Goal: Find specific page/section: Find specific page/section

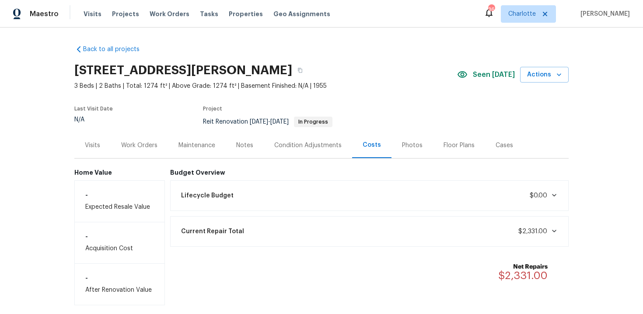
click at [139, 146] on div "Work Orders" at bounding box center [139, 145] width 36 height 9
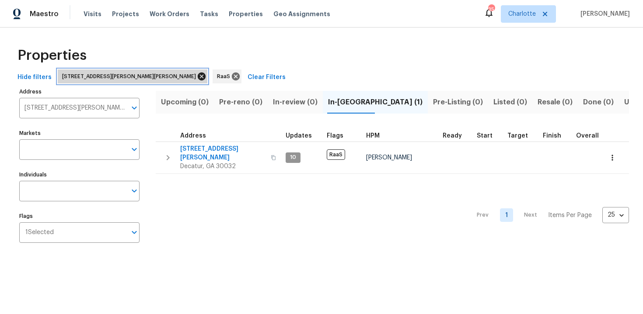
click at [198, 77] on icon at bounding box center [202, 77] width 8 height 8
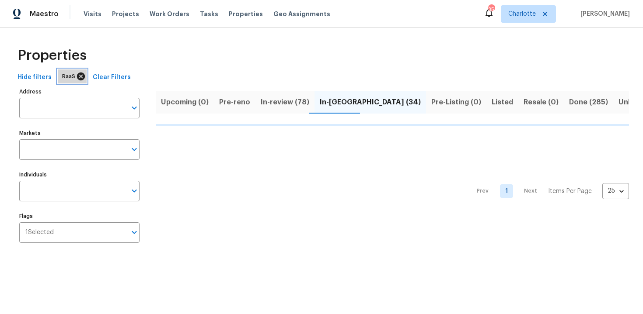
click at [78, 77] on icon at bounding box center [81, 77] width 10 height 10
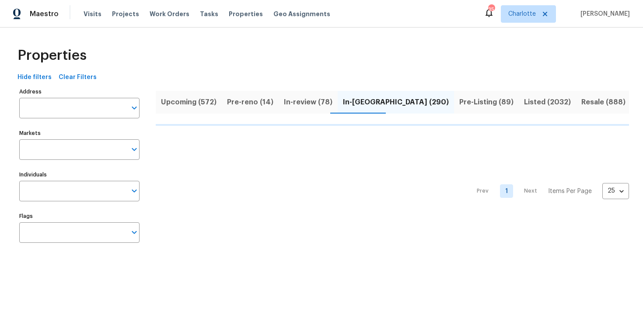
click at [179, 99] on span "Upcoming (572)" at bounding box center [189, 102] width 56 height 12
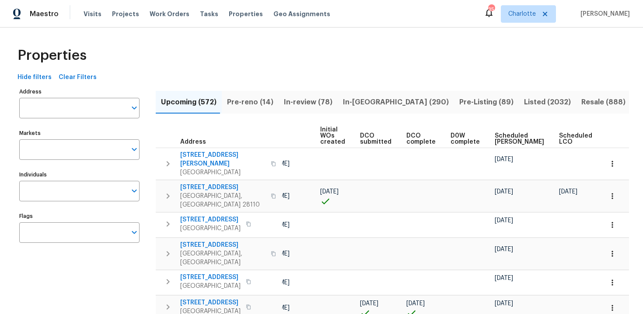
scroll to position [0, 92]
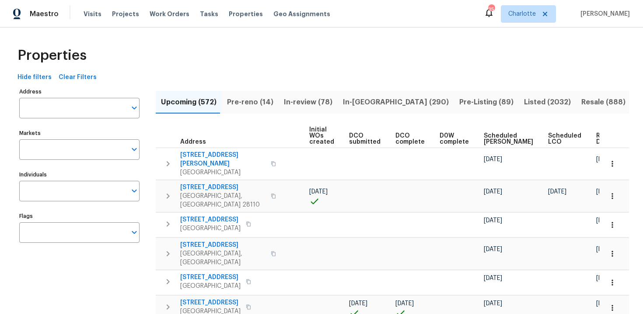
click at [596, 137] on span "Ready Date" at bounding box center [605, 139] width 19 height 12
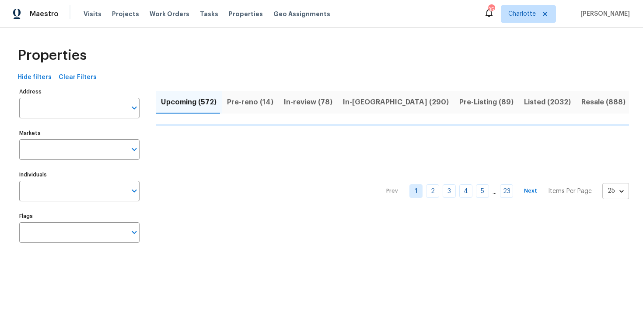
click at [617, 188] on body "Maestro Visits Projects Work Orders Tasks Properties Geo Assignments 35 [PERSON…" at bounding box center [321, 133] width 643 height 266
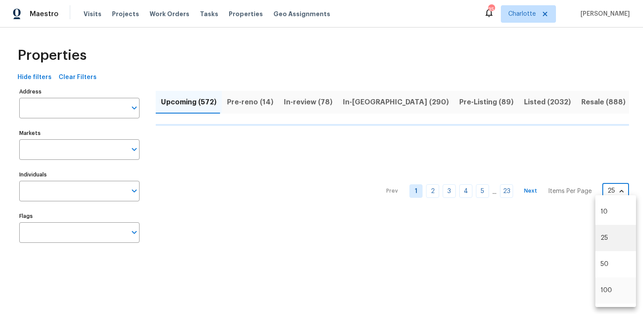
click at [606, 284] on li "100" at bounding box center [615, 291] width 41 height 26
type input "100"
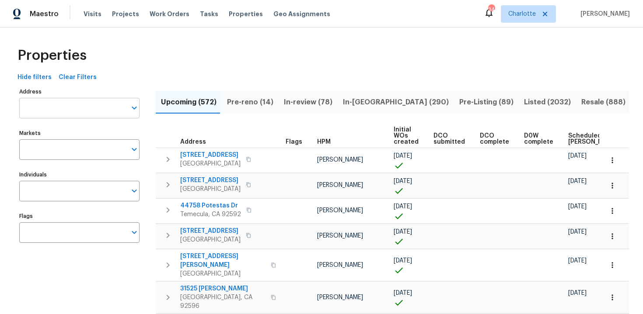
click at [71, 110] on input "Address" at bounding box center [72, 108] width 107 height 21
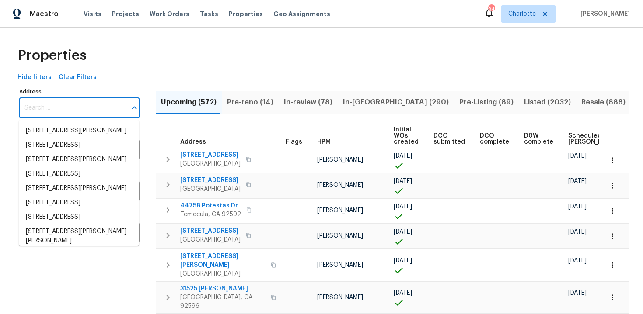
paste input "[STREET_ADDRESS]"
type input "[STREET_ADDRESS]"
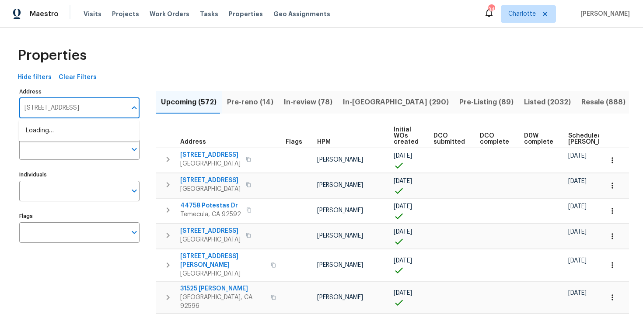
scroll to position [0, 5]
click at [73, 129] on li "[STREET_ADDRESS]" at bounding box center [79, 131] width 120 height 14
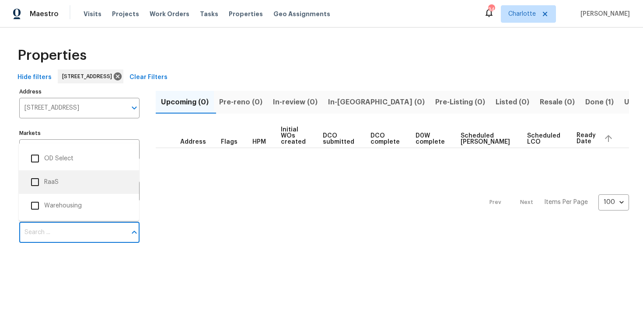
click at [63, 185] on li "RaaS" at bounding box center [79, 182] width 106 height 18
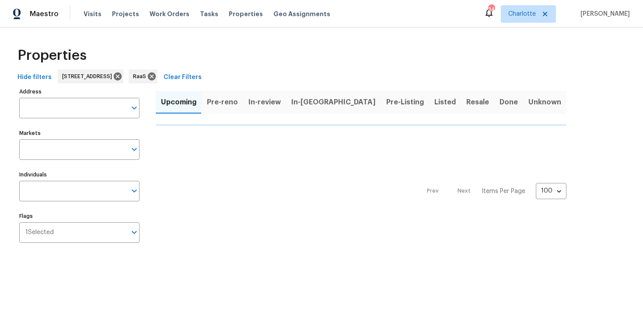
type input "[STREET_ADDRESS]"
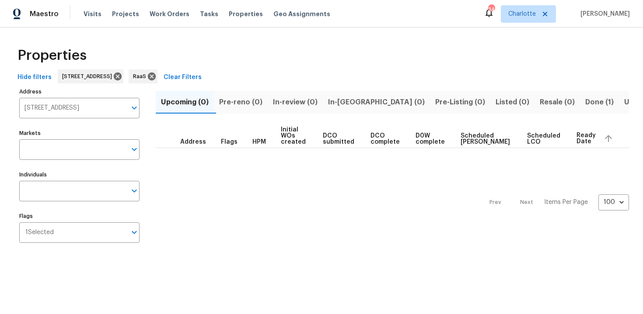
click at [585, 100] on span "Done (1)" at bounding box center [599, 102] width 28 height 12
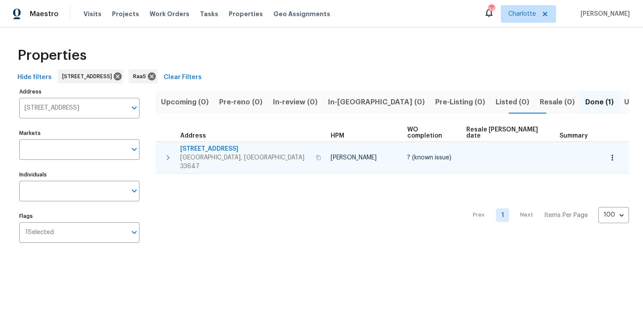
click at [268, 145] on div "[STREET_ADDRESS]" at bounding box center [251, 158] width 143 height 26
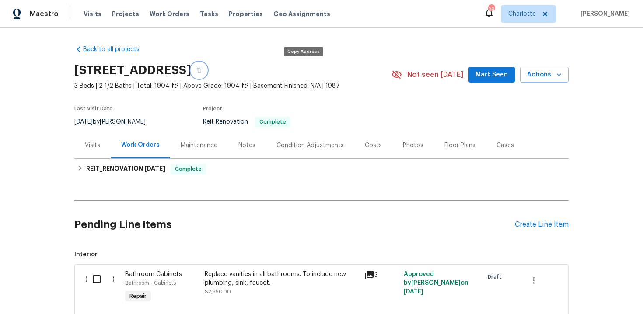
click at [201, 70] on icon "button" at bounding box center [199, 70] width 4 height 5
click at [202, 70] on icon "button" at bounding box center [198, 70] width 5 height 5
click at [356, 149] on div "Costs" at bounding box center [373, 145] width 38 height 26
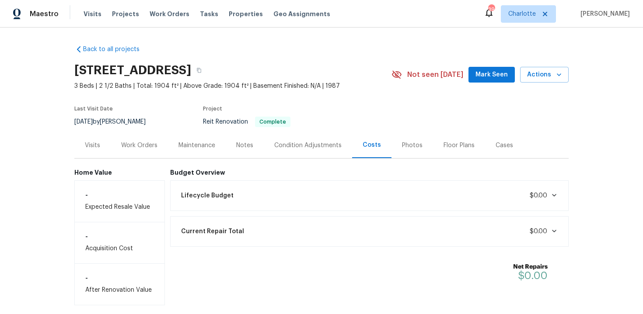
click at [148, 143] on div "Work Orders" at bounding box center [139, 145] width 36 height 9
